Goal: Find specific page/section: Find specific page/section

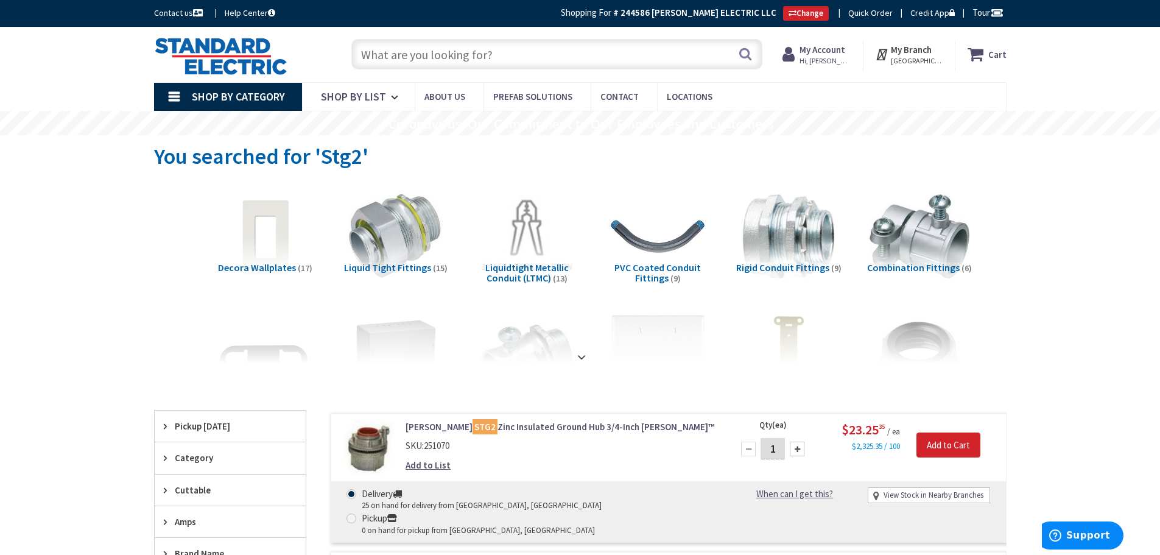
click at [480, 55] on input "text" at bounding box center [556, 54] width 411 height 30
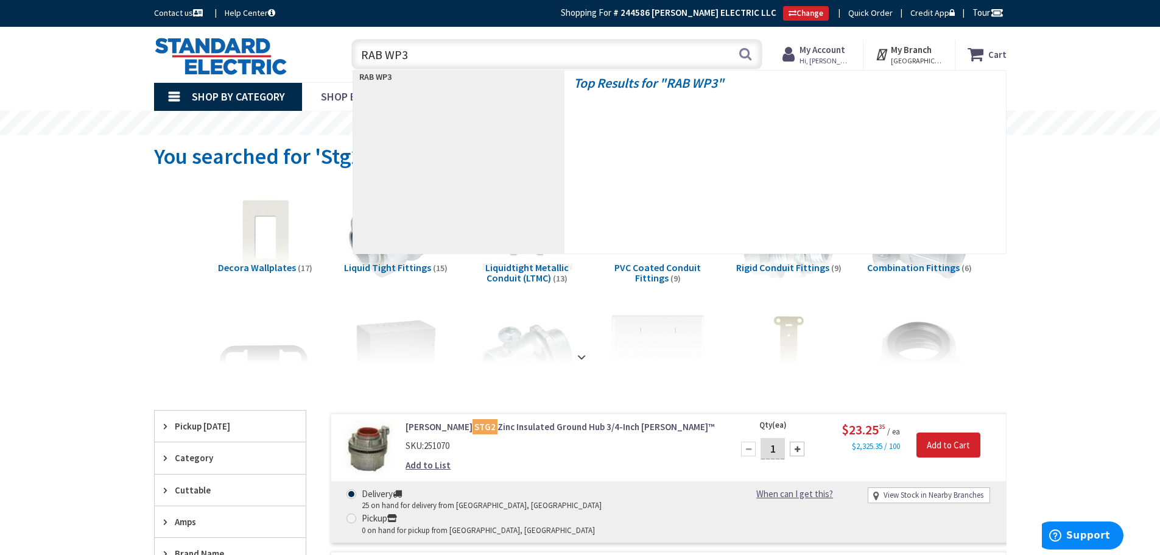
type input "RAB WP3"
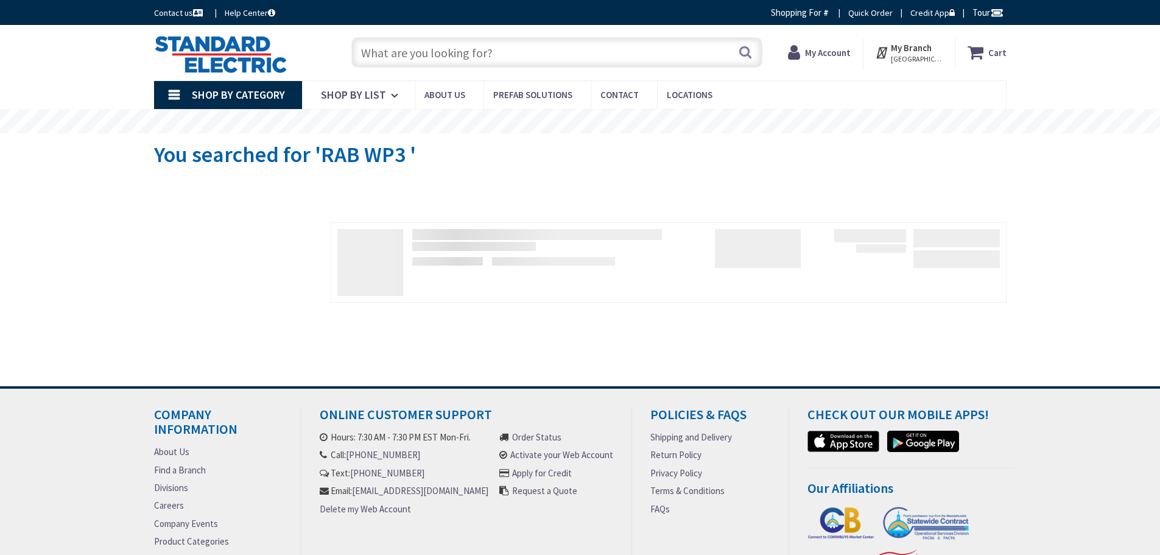
type input "[PERSON_NAME][GEOGRAPHIC_DATA], [GEOGRAPHIC_DATA]"
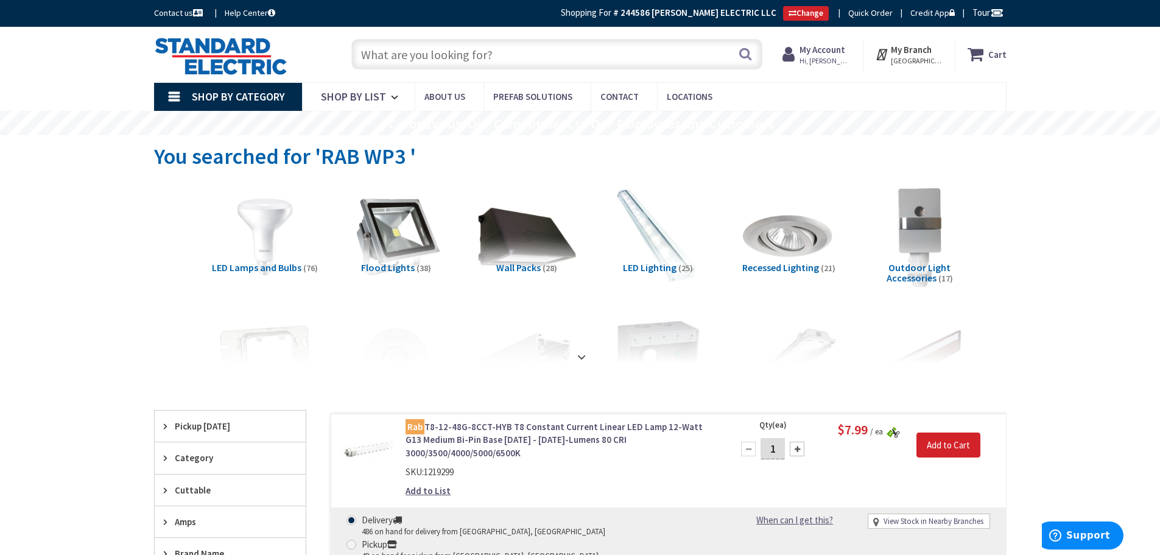
click at [520, 266] on span "Wall Packs" at bounding box center [518, 267] width 44 height 12
